Goal: Find specific page/section: Find specific page/section

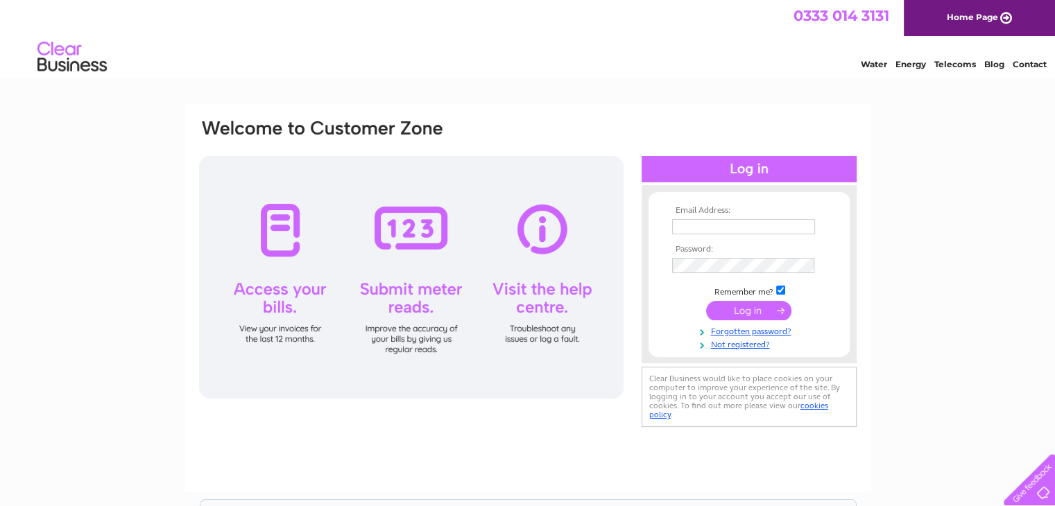
type input "jmair28@googlemail.com"
click at [768, 303] on input "submit" at bounding box center [748, 310] width 85 height 19
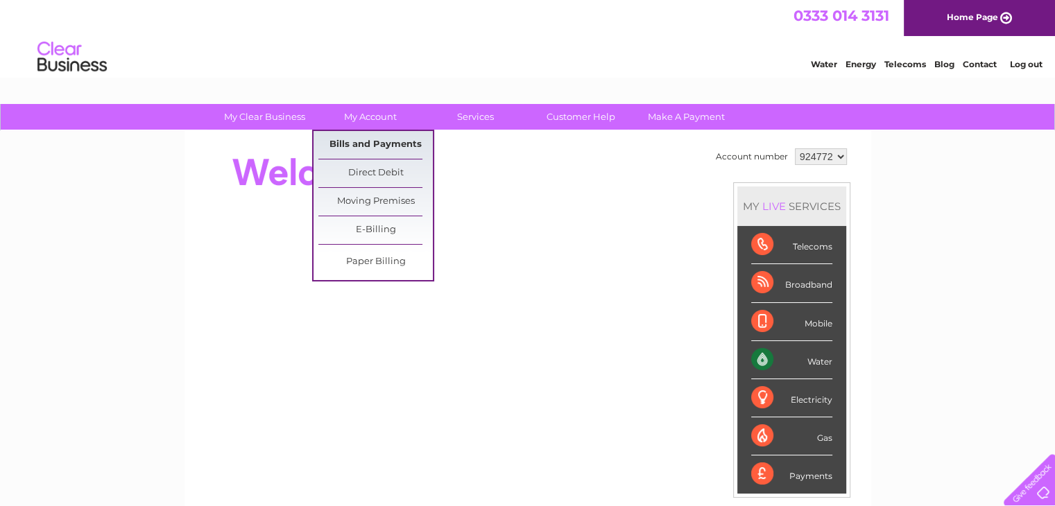
click at [379, 145] on link "Bills and Payments" at bounding box center [375, 145] width 114 height 28
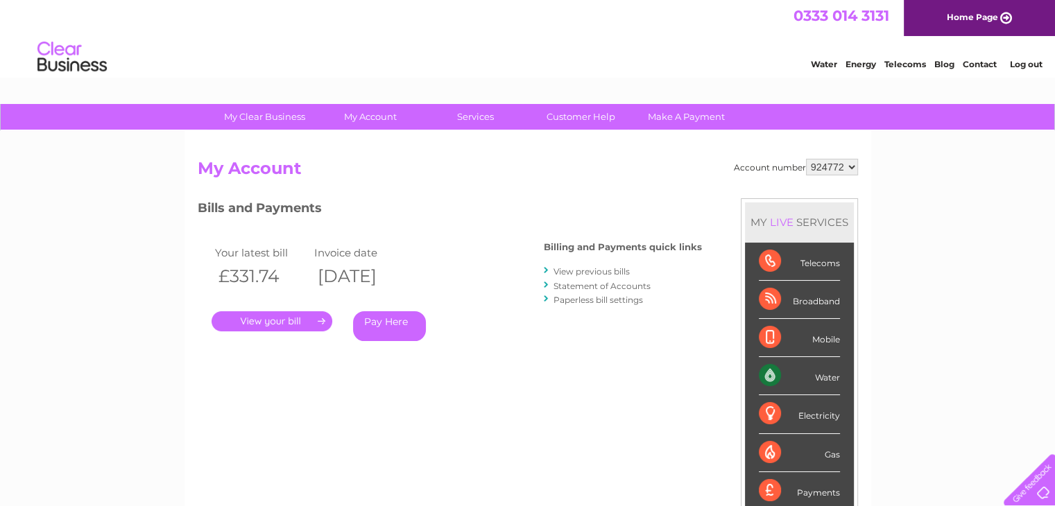
click at [294, 322] on link "." at bounding box center [271, 321] width 121 height 20
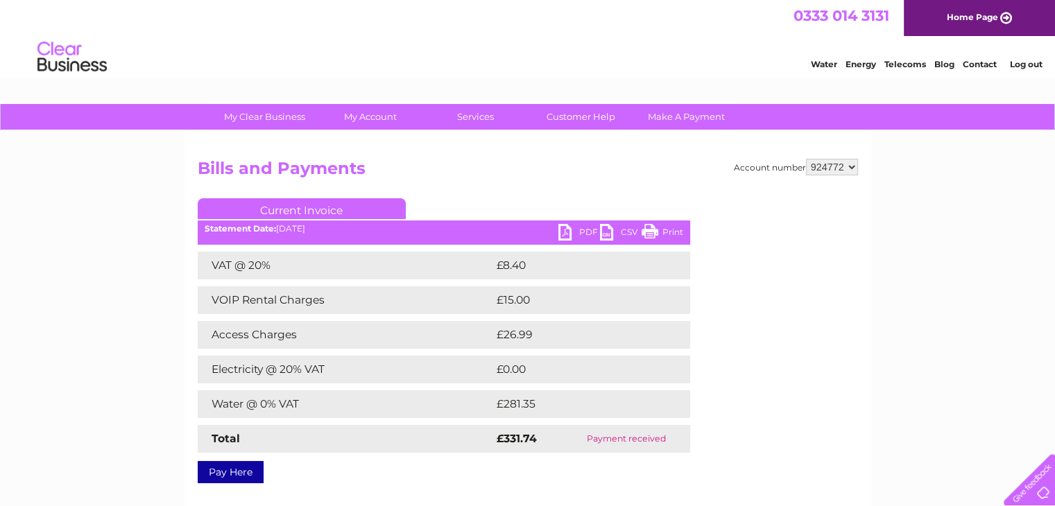
click at [658, 239] on link "Print" at bounding box center [662, 234] width 42 height 20
